Goal: Information Seeking & Learning: Learn about a topic

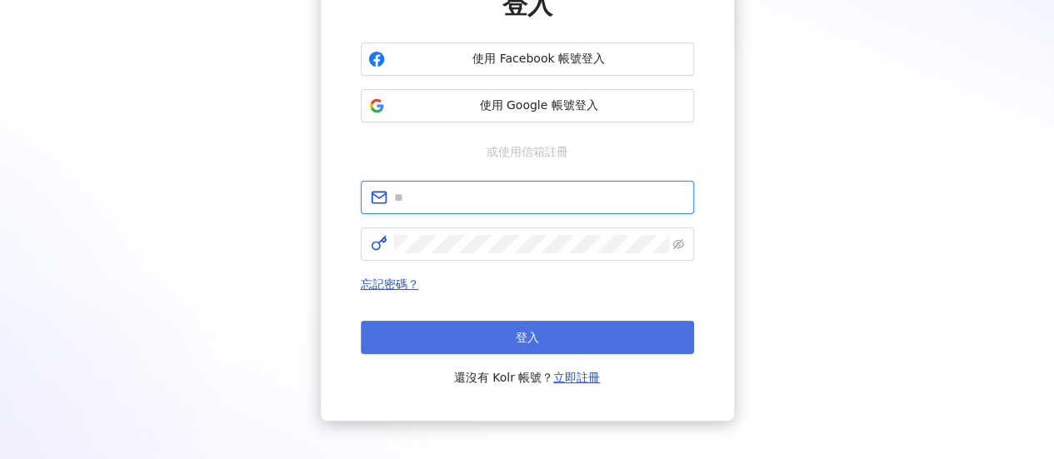
type input "**********"
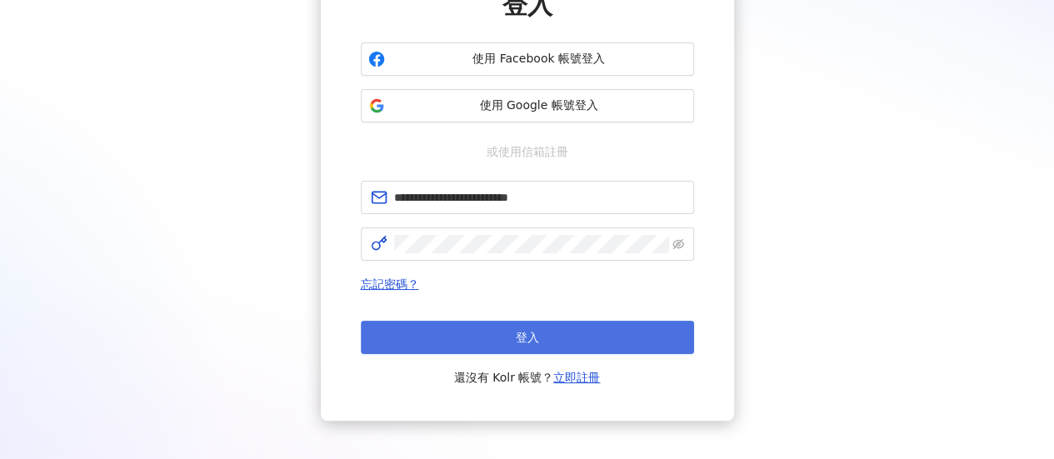
click at [514, 342] on button "登入" at bounding box center [527, 337] width 333 height 33
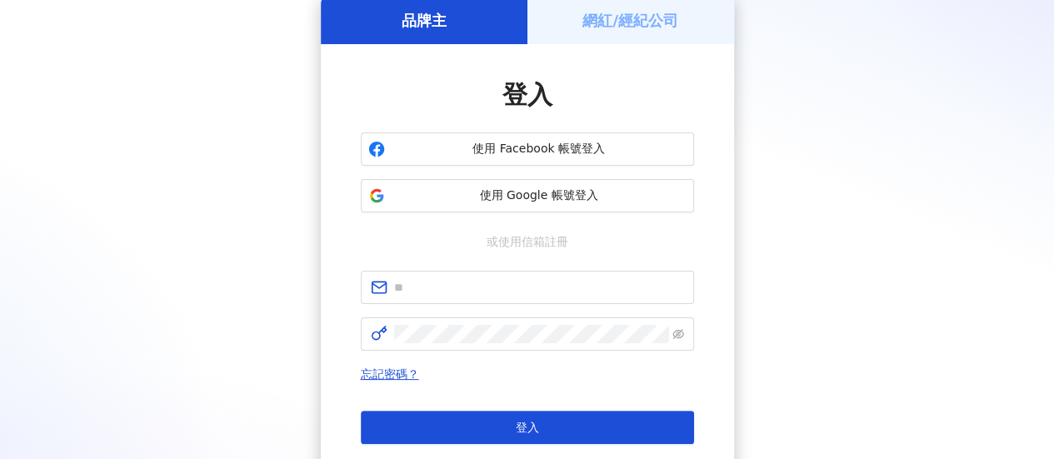
scroll to position [167, 0]
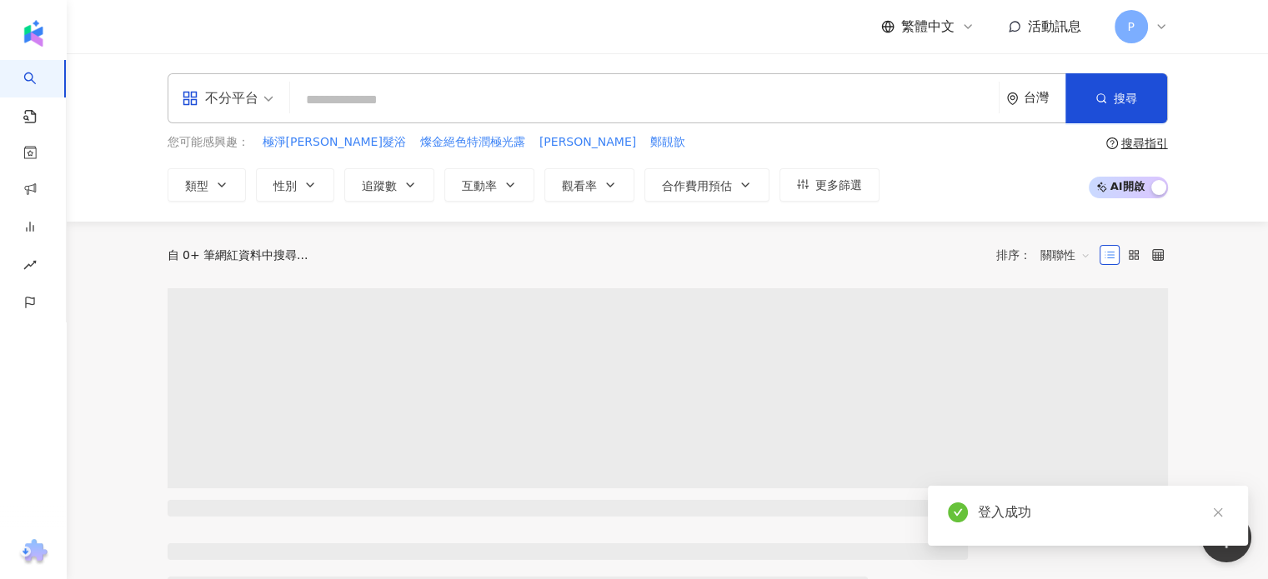
click at [429, 98] on input "search" at bounding box center [644, 100] width 695 height 32
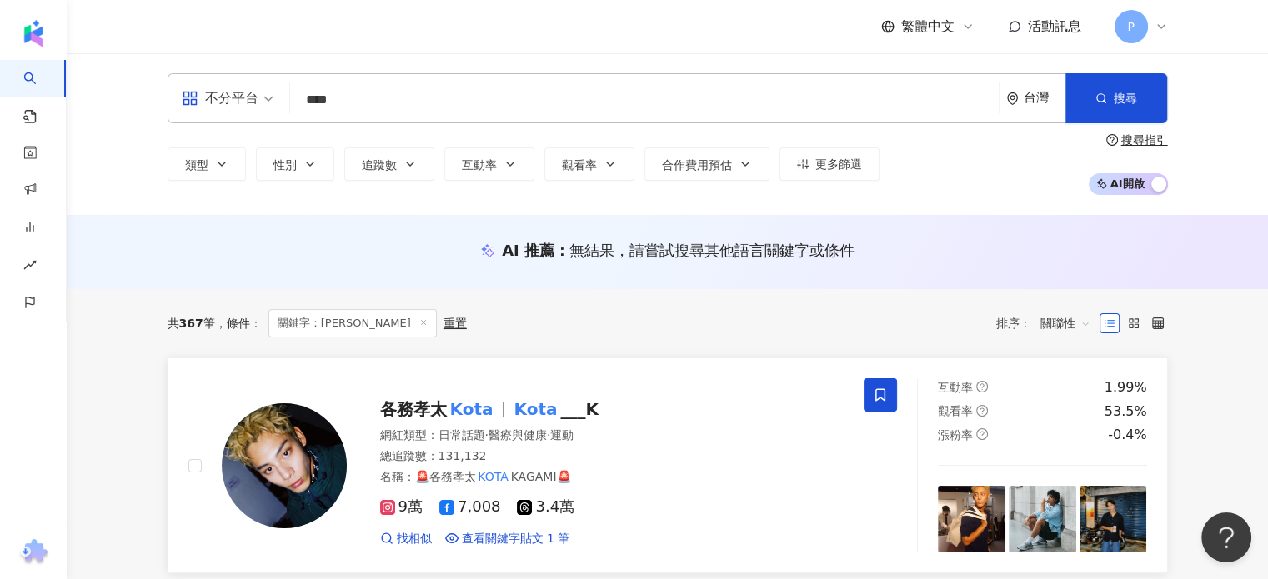
type input "****"
click at [640, 386] on div "各務孝太 Kota Kota ___K 網紅類型 ： 日常話題 · 醫療與健康 · 運動 總追蹤數 ： 131,132 名稱 ： 🚨各務孝太 KOTA KAG…" at bounding box center [596, 465] width 498 height 163
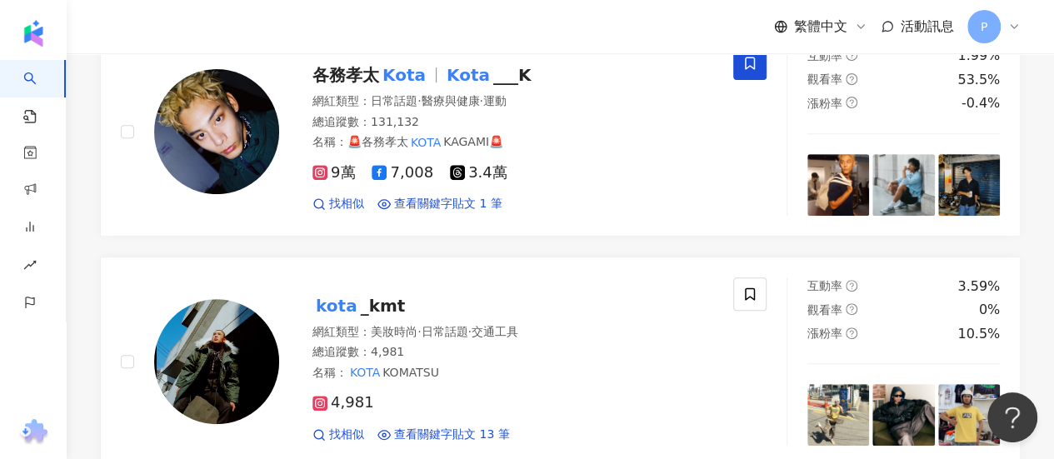
scroll to position [500, 0]
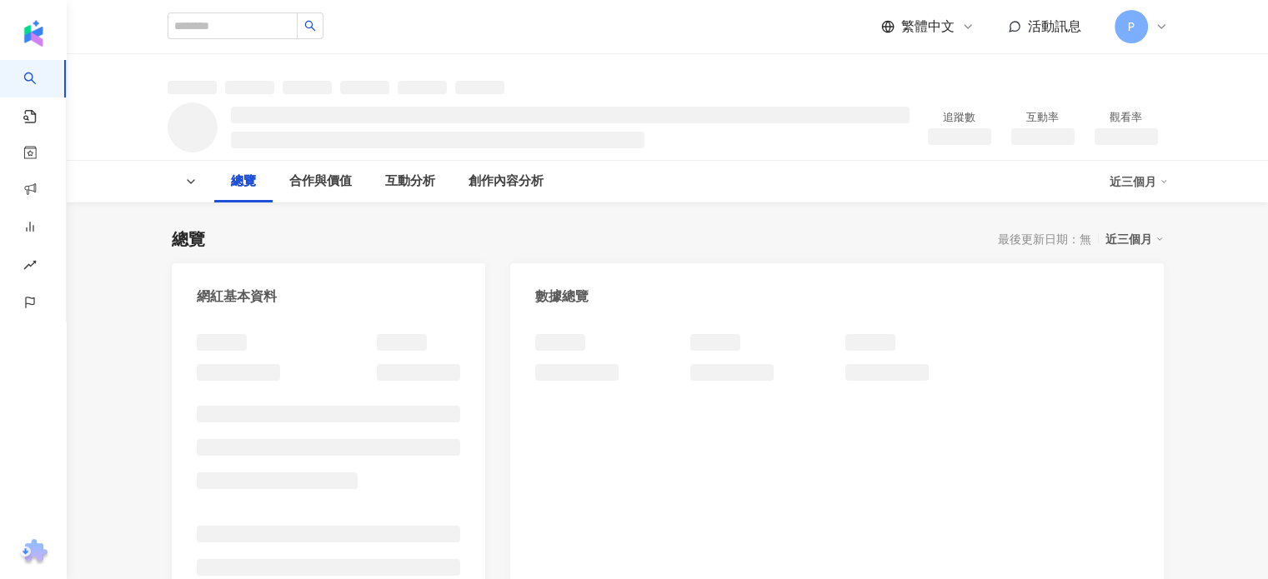
click at [1144, 188] on div "近三個月" at bounding box center [1138, 181] width 58 height 27
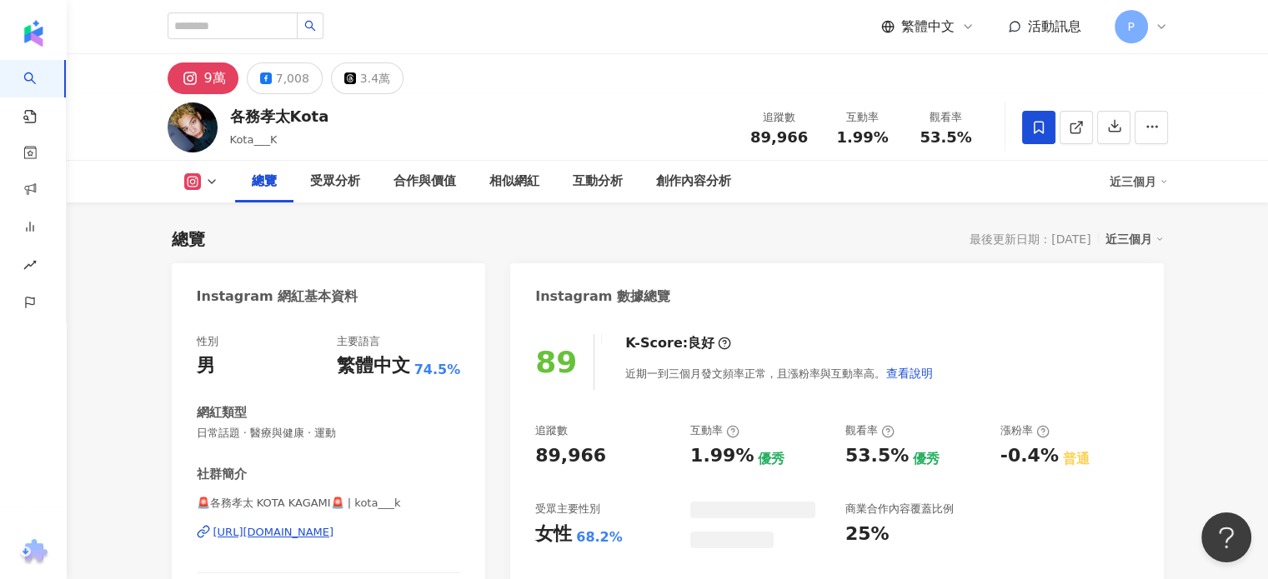
click at [1159, 181] on icon at bounding box center [1163, 182] width 8 height 8
click at [1135, 192] on div "近三個月" at bounding box center [1138, 181] width 58 height 27
click at [1144, 253] on link "近六個月" at bounding box center [1145, 252] width 47 height 18
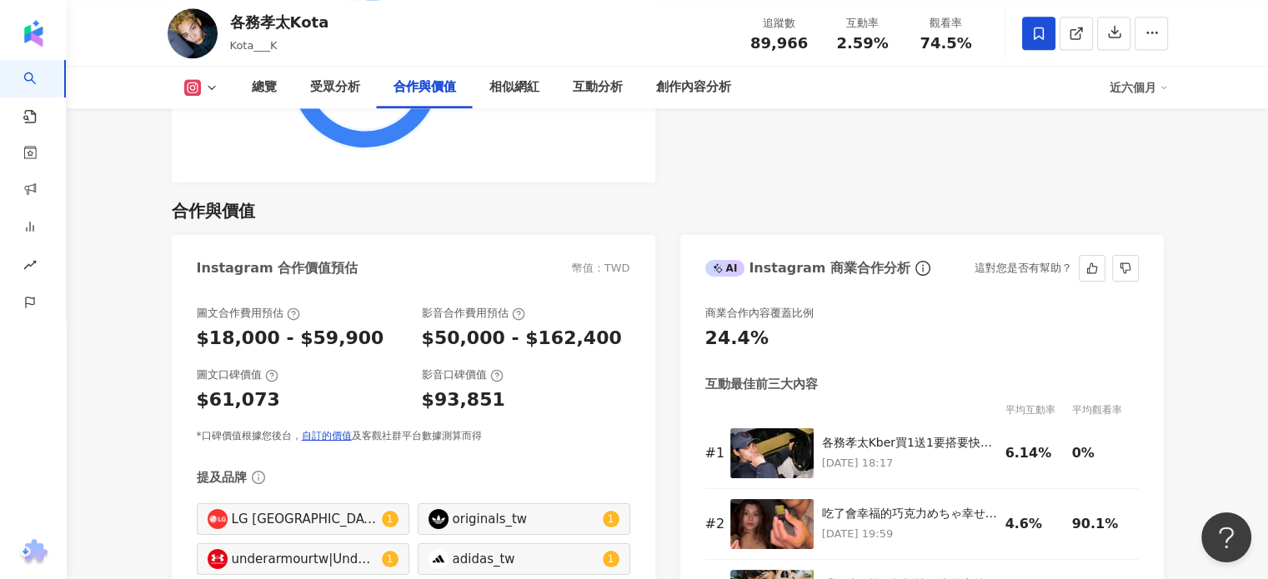
scroll to position [2334, 0]
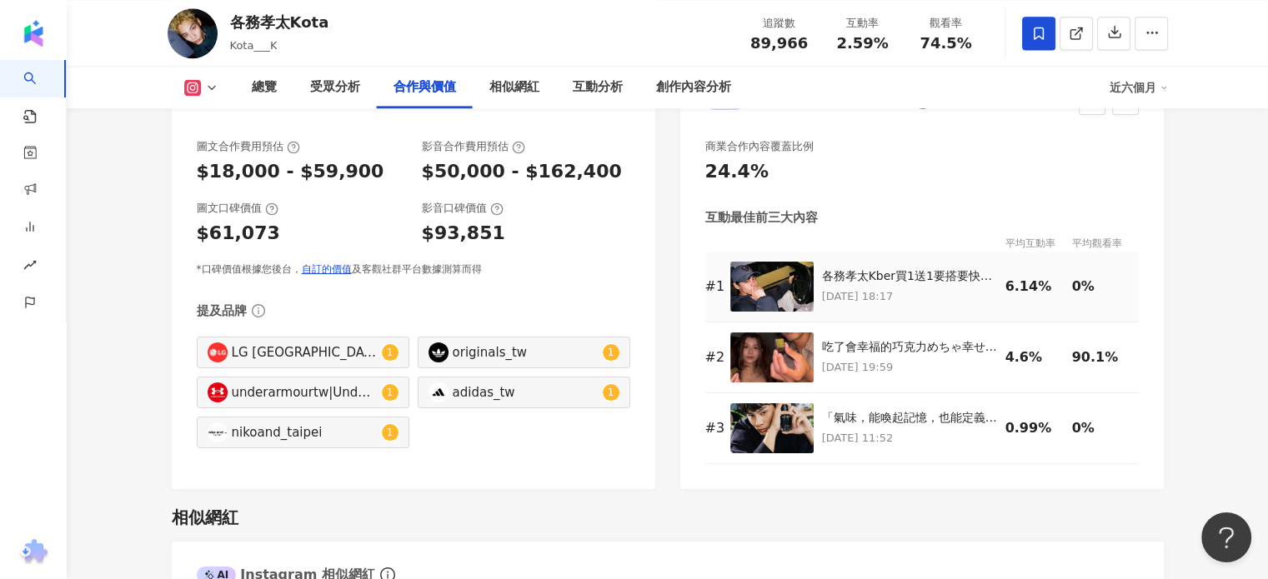
click at [958, 290] on p "[DATE] 18:17" at bounding box center [909, 297] width 175 height 18
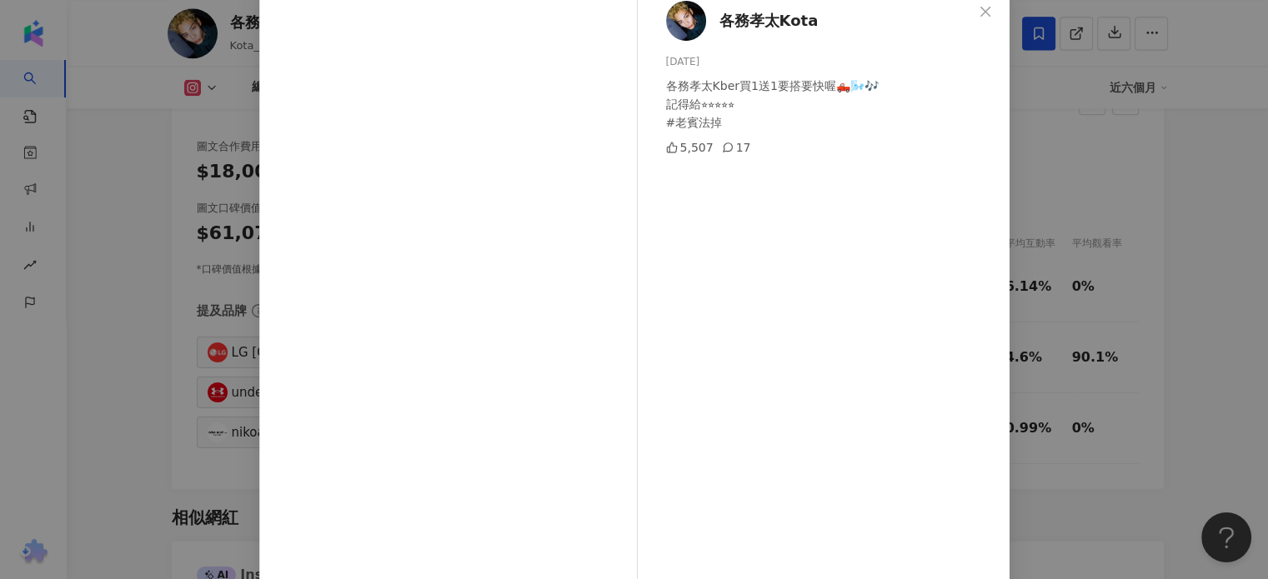
scroll to position [170, 0]
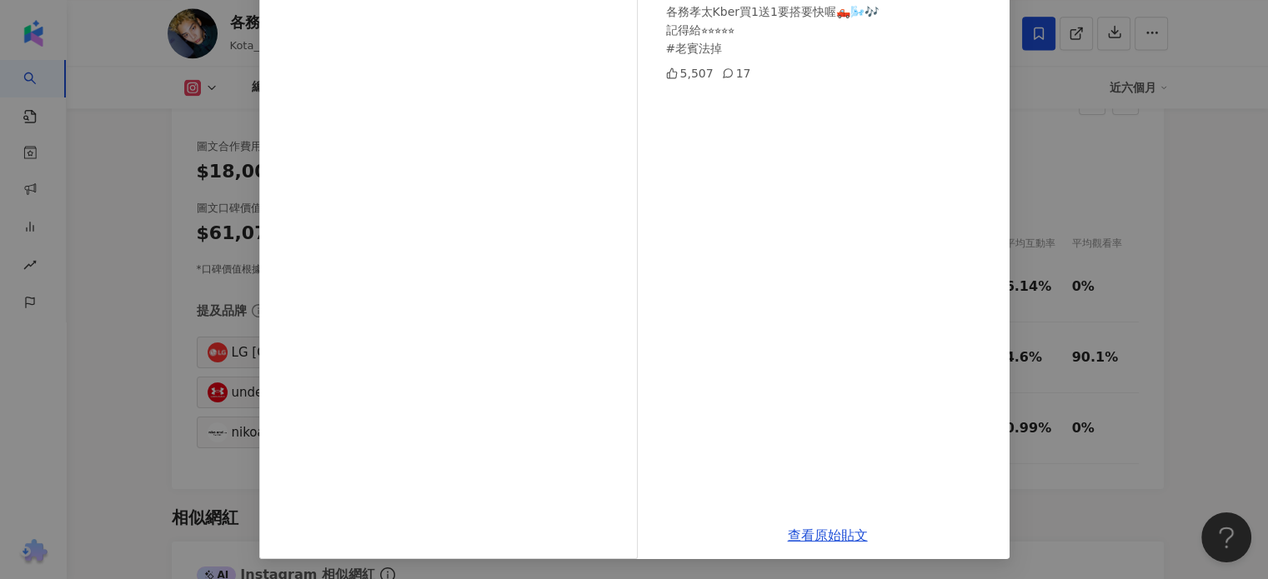
click at [1084, 191] on div "各務孝太Kota [DATE] 各務孝太Kber買1送1要搭要快喔🛻🌬️🎶 記得給⭐︎⭐︎⭐︎⭐︎⭐︎ #老賓法掉 5,507 17 查看原始貼文" at bounding box center [634, 289] width 1268 height 579
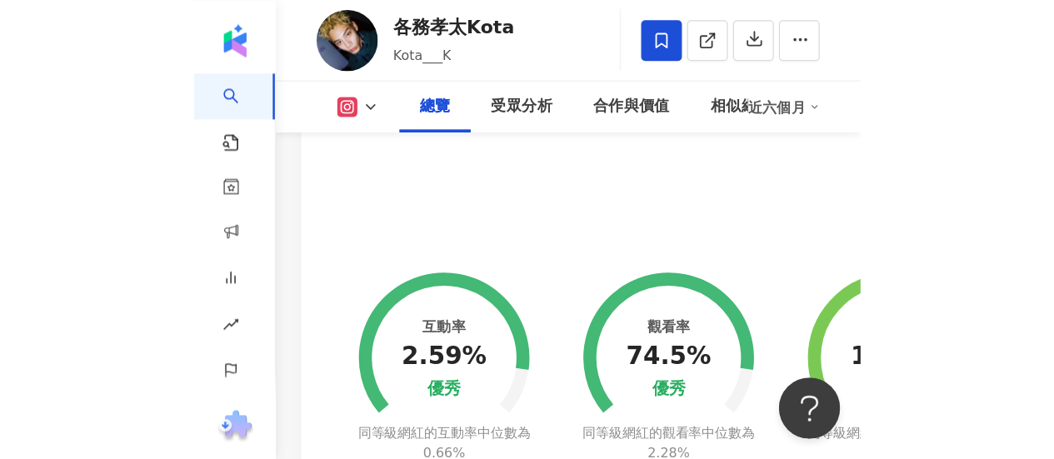
scroll to position [788, 0]
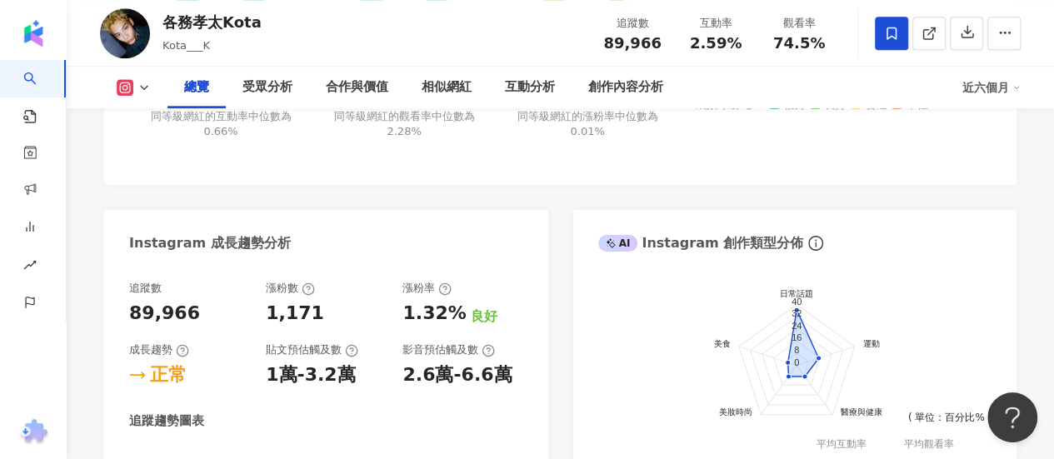
click at [909, 161] on div "互動率 2.59% 優秀 同等級網紅的互動率中位數為 0.66% 觀看率 74.5% 優秀 同等級網紅的觀看率中位數為 2.28% 漲粉率 1.32% 良好 …" at bounding box center [560, 76] width 913 height 218
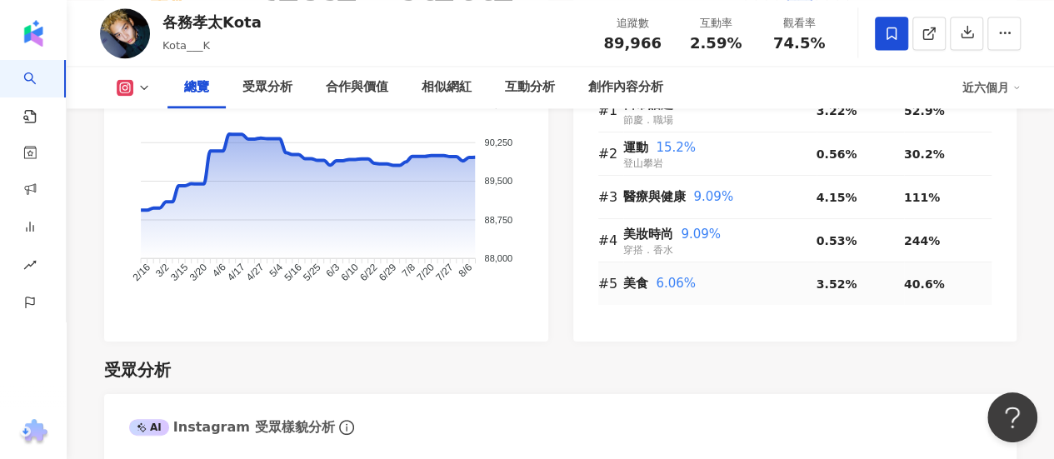
scroll to position [1122, 0]
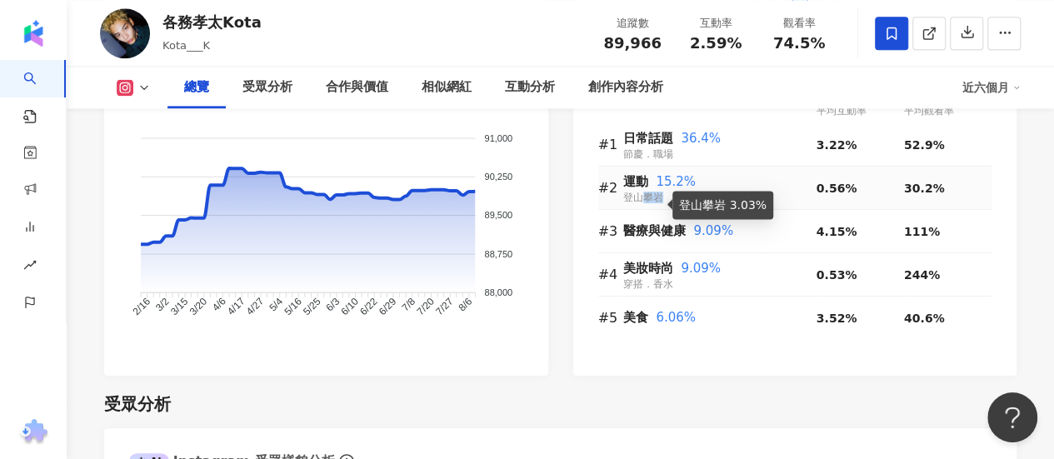
drag, startPoint x: 660, startPoint y: 198, endPoint x: 613, endPoint y: 203, distance: 46.9
click at [618, 204] on tr "#2 運動 15.2% 登山攀岩 0.56% 30.2%" at bounding box center [795, 188] width 394 height 43
click at [933, 204] on td "30.2%" at bounding box center [948, 188] width 88 height 43
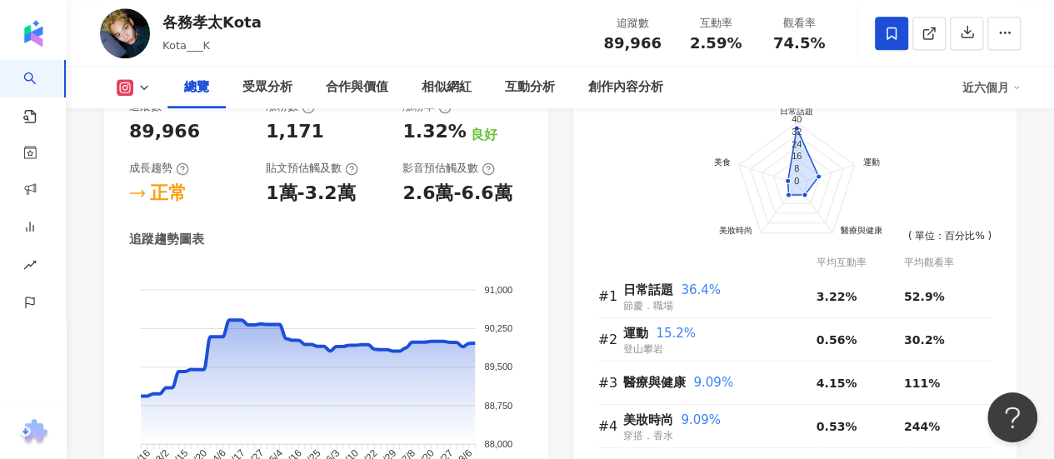
scroll to position [955, 0]
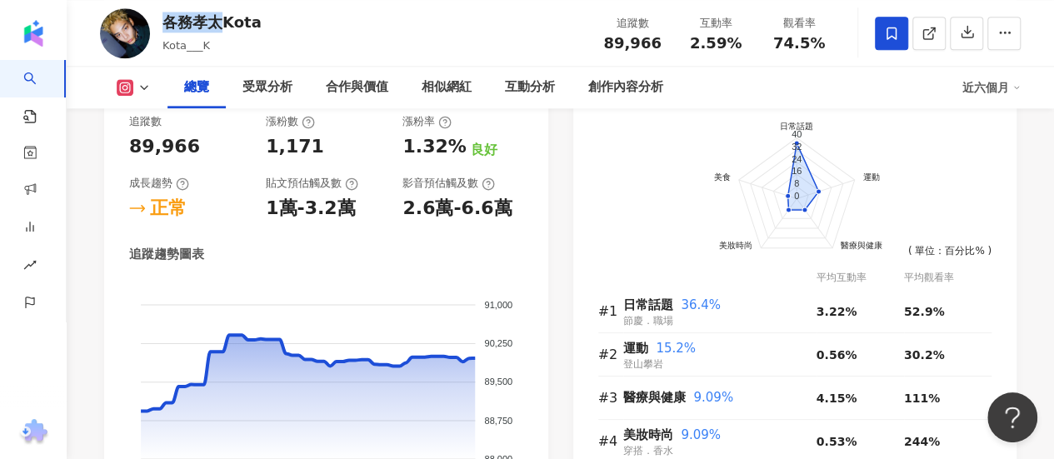
drag, startPoint x: 222, startPoint y: 24, endPoint x: 160, endPoint y: 23, distance: 61.7
click at [160, 23] on div "各務孝太Kota Kota___K 追蹤數 89,966 互動率 2.59% 觀看率 74.5%" at bounding box center [561, 33] width 988 height 66
copy div "各務孝太"
